Goal: Transaction & Acquisition: Purchase product/service

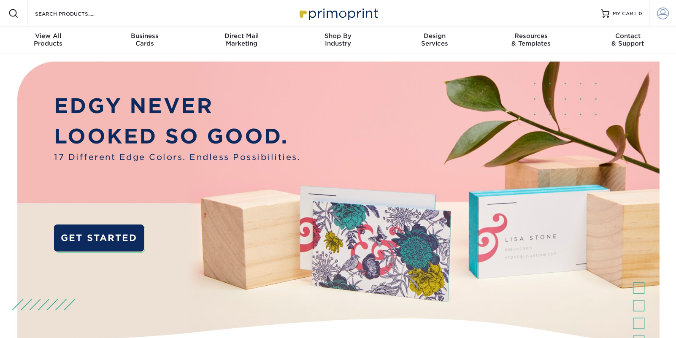
type input "[PERSON_NAME][EMAIL_ADDRESS][DOMAIN_NAME]"
click at [660, 17] on span at bounding box center [663, 14] width 12 height 12
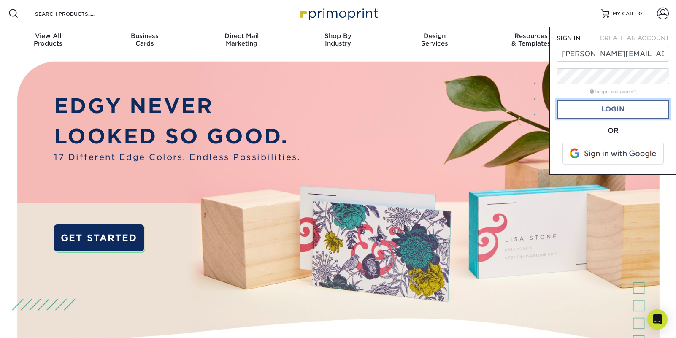
click at [614, 106] on link "Login" at bounding box center [612, 109] width 113 height 19
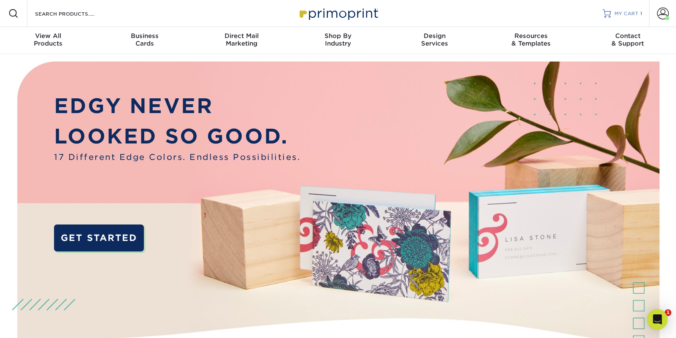
click at [618, 16] on span "MY CART" at bounding box center [626, 13] width 24 height 7
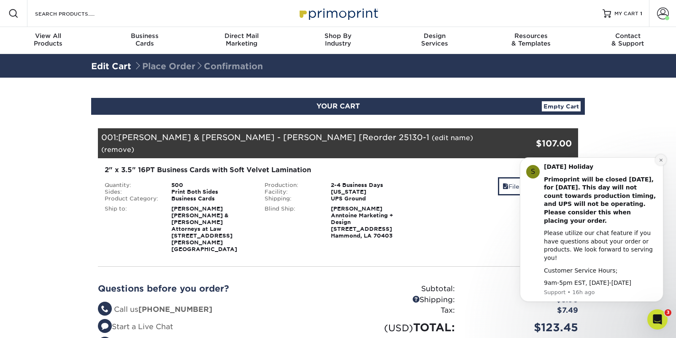
click at [659, 165] on button "Dismiss notification" at bounding box center [660, 159] width 11 height 11
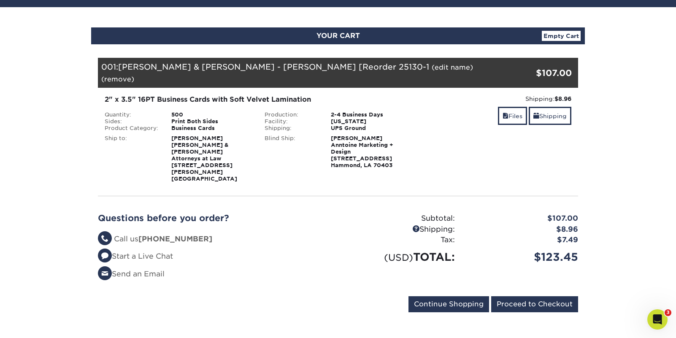
scroll to position [74, 0]
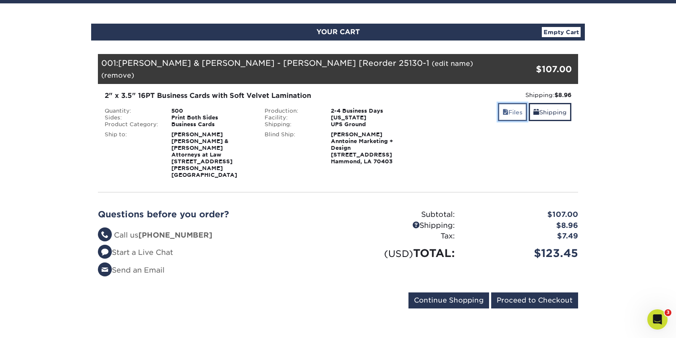
click at [512, 103] on link "Files" at bounding box center [512, 112] width 29 height 18
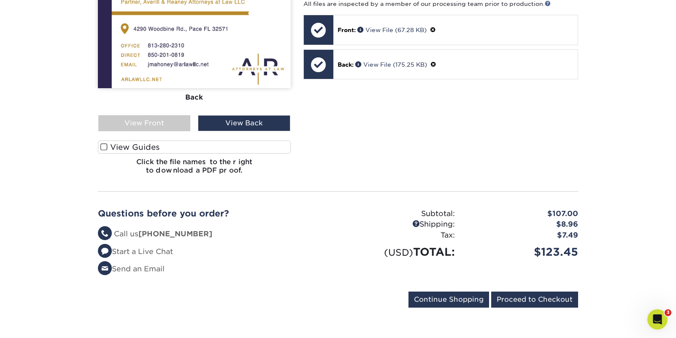
scroll to position [303, 0]
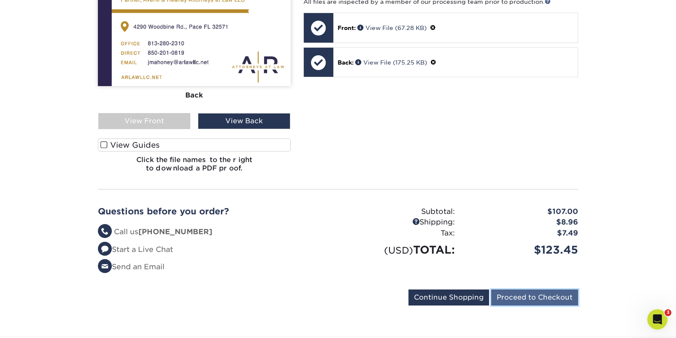
click at [517, 289] on input "Proceed to Checkout" at bounding box center [534, 297] width 87 height 16
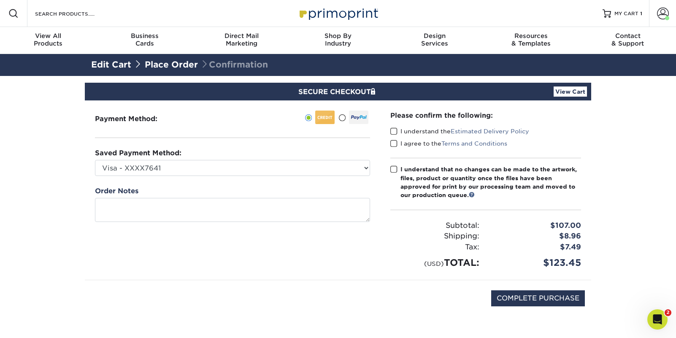
click at [580, 90] on link "View Cart" at bounding box center [569, 91] width 33 height 10
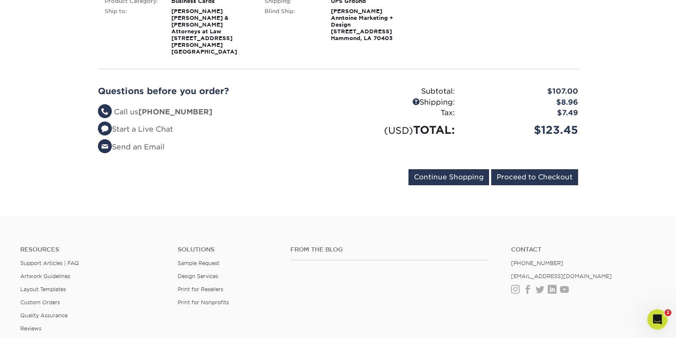
scroll to position [199, 0]
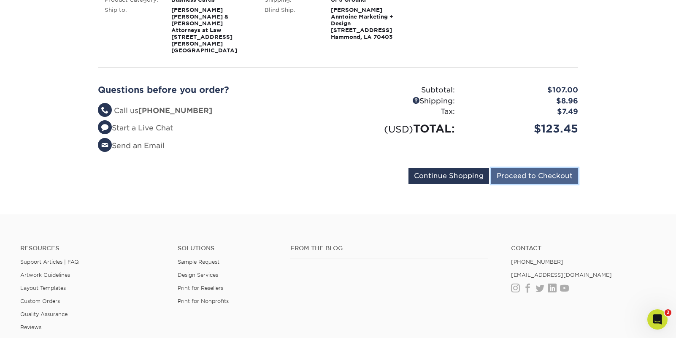
click at [539, 168] on input "Proceed to Checkout" at bounding box center [534, 176] width 87 height 16
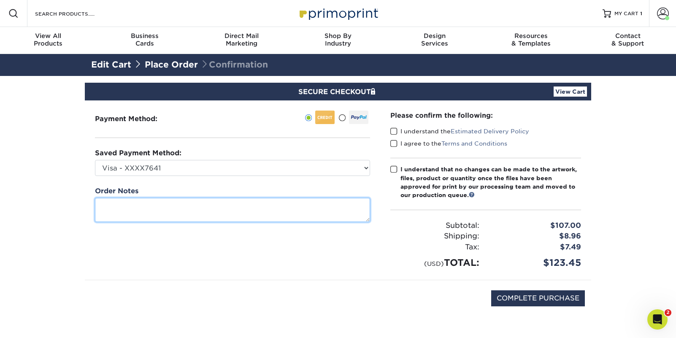
click at [305, 202] on textarea at bounding box center [232, 210] width 275 height 24
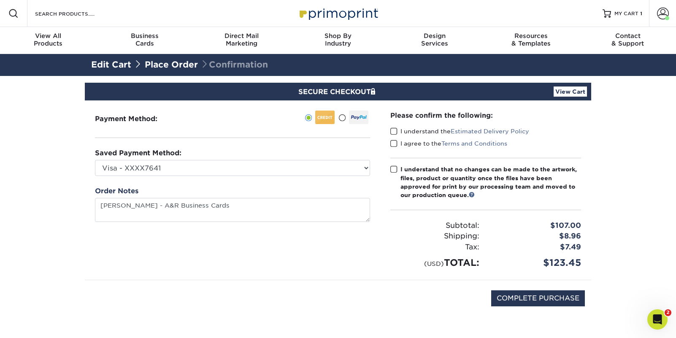
type textarea "J. Mahoney AR Business Cards"
click at [393, 146] on span at bounding box center [393, 144] width 7 height 8
click at [0, 0] on input "I agree to the Terms and Conditions" at bounding box center [0, 0] width 0 height 0
click at [393, 129] on span at bounding box center [393, 131] width 7 height 8
click at [0, 0] on input "I understand the Estimated Delivery Policy" at bounding box center [0, 0] width 0 height 0
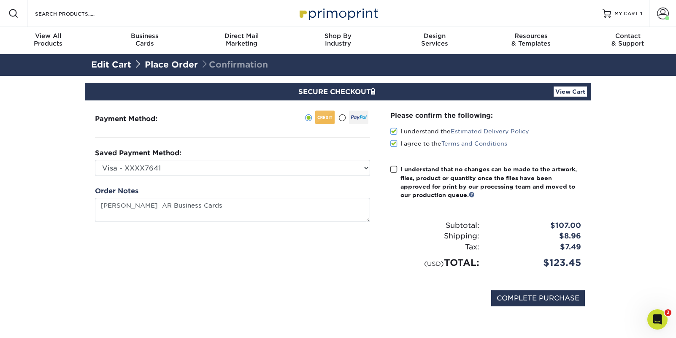
click at [393, 173] on span at bounding box center [393, 169] width 7 height 8
click at [0, 0] on input "I understand that no changes can be made to the artwork, files, product or quan…" at bounding box center [0, 0] width 0 height 0
click at [559, 302] on input "COMPLETE PURCHASE" at bounding box center [538, 298] width 94 height 16
type input "PROCESSING, PLEASE WAIT..."
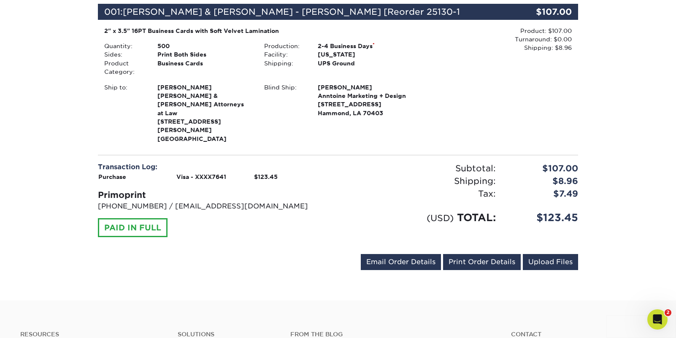
scroll to position [336, 0]
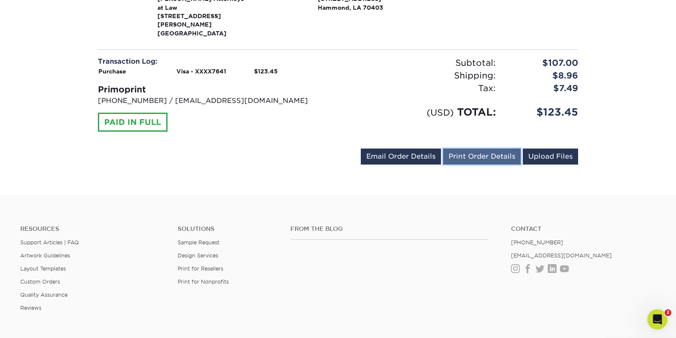
click at [468, 148] on link "Print Order Details" at bounding box center [482, 156] width 78 height 16
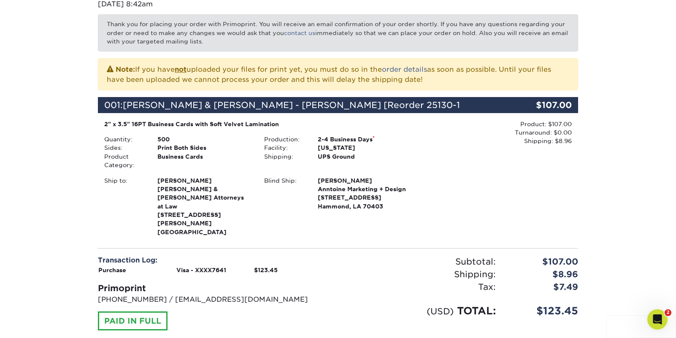
scroll to position [0, 0]
